Goal: Use online tool/utility: Utilize a website feature to perform a specific function

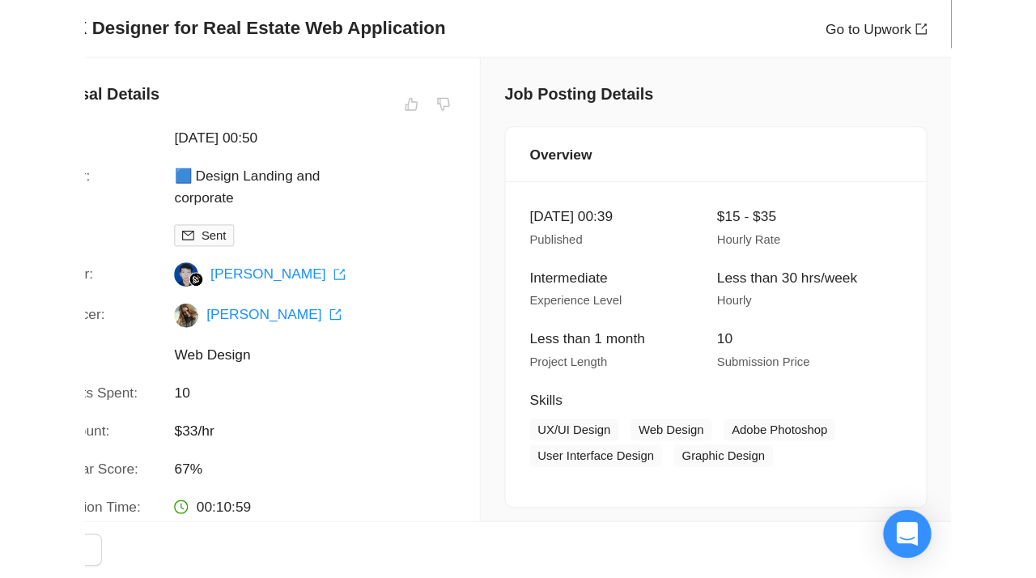
scroll to position [502, 0]
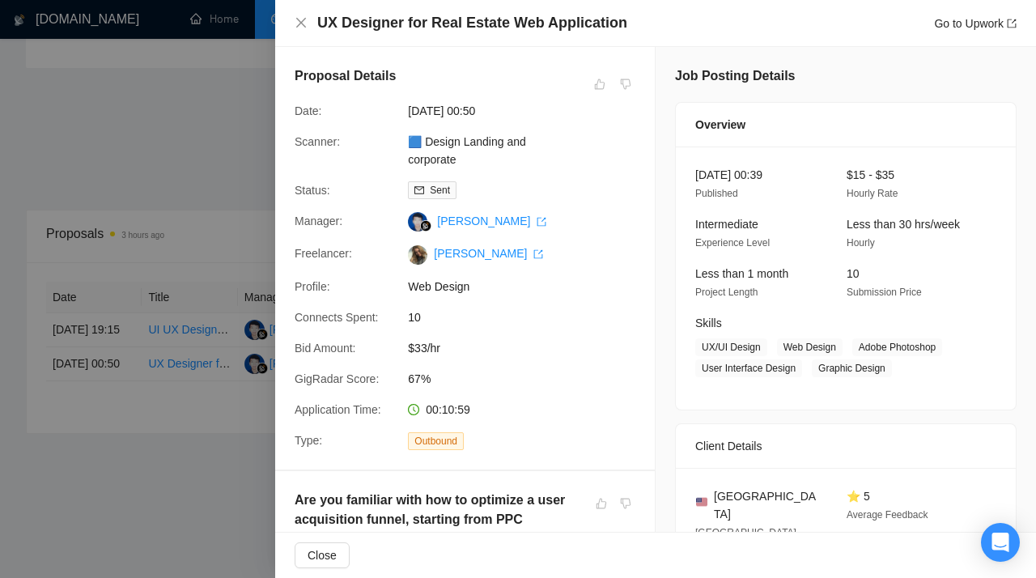
click at [234, 96] on div at bounding box center [518, 289] width 1036 height 578
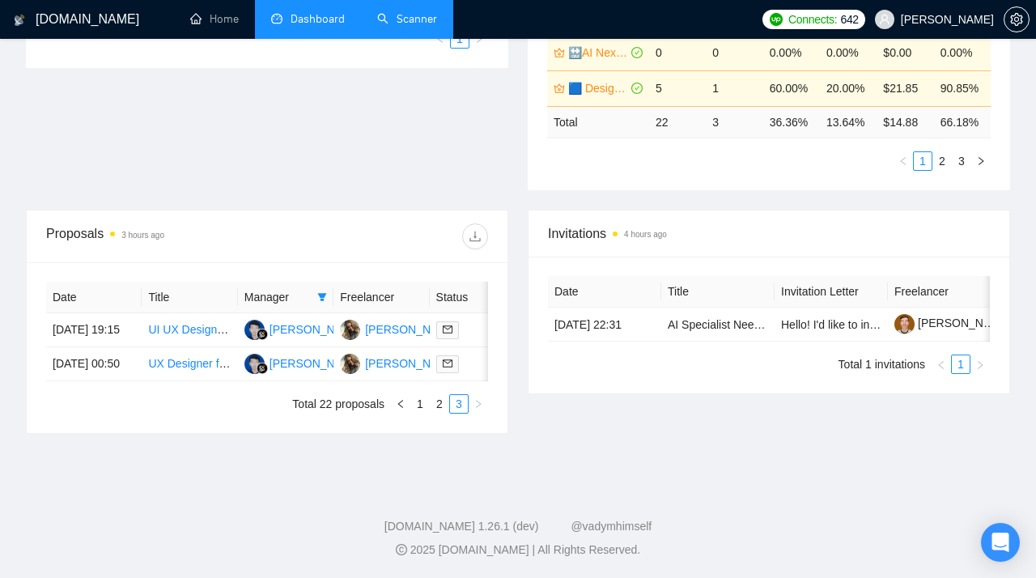
click at [398, 17] on link "Scanner" at bounding box center [407, 19] width 60 height 14
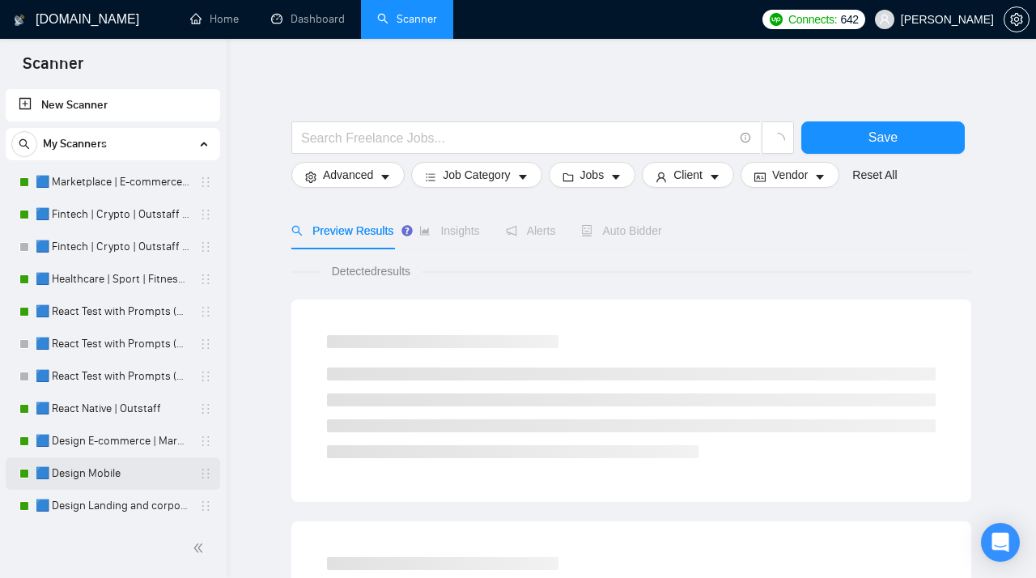
click at [95, 466] on link "🟦 Design Mobile" at bounding box center [113, 473] width 154 height 32
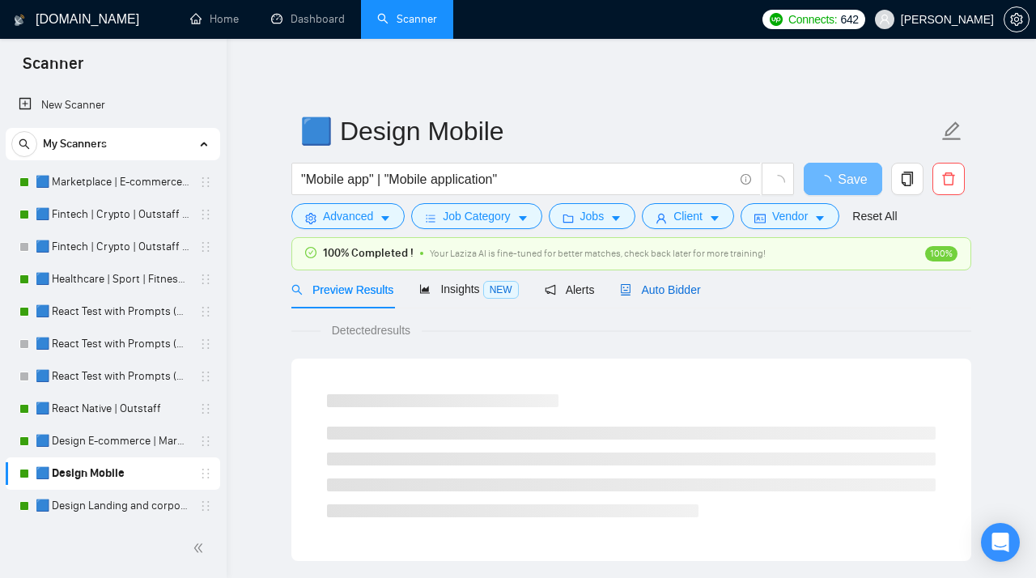
click at [678, 285] on span "Auto Bidder" at bounding box center [660, 289] width 80 height 13
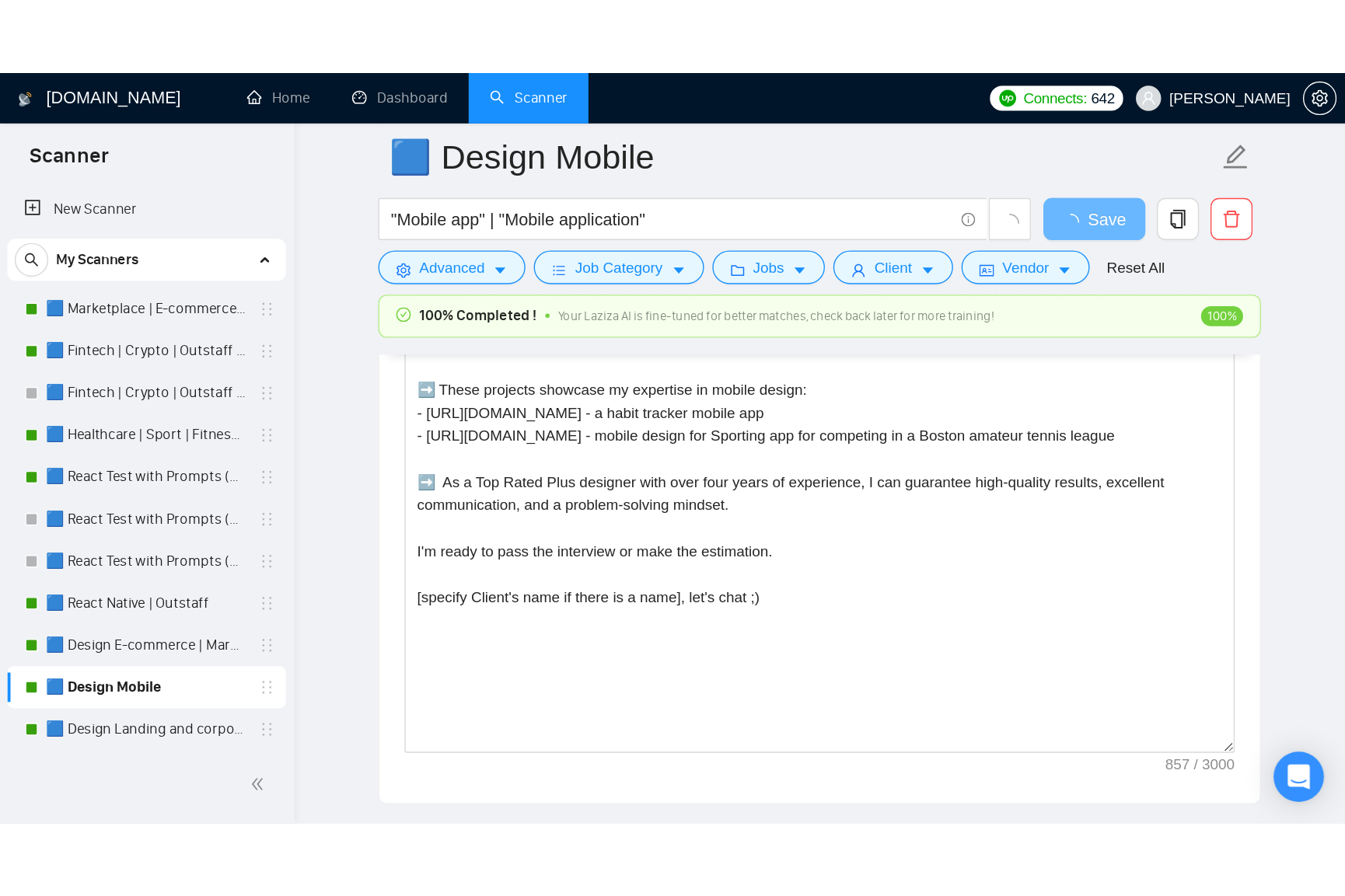
scroll to position [1880, 0]
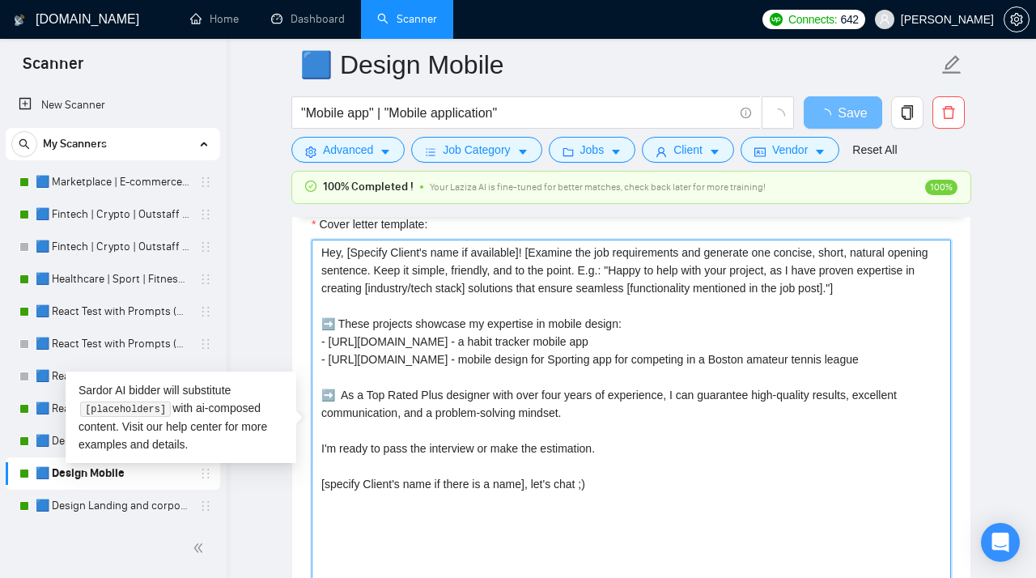
drag, startPoint x: 906, startPoint y: 376, endPoint x: 308, endPoint y: 356, distance: 598.5
click at [312, 356] on textarea "Hey, [Specify Client's name if available]! [Examine the job requirements and ge…" at bounding box center [631, 422] width 639 height 364
